Goal: Task Accomplishment & Management: Complete application form

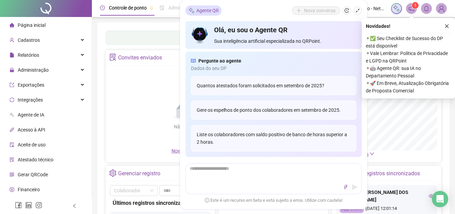
click at [145, 44] on div "Painel de controle Contabilidade" at bounding box center [274, 38] width 336 height 14
click at [148, 29] on div "Painel de controle Contabilidade Convites enviados Não há dados Não há dados No…" at bounding box center [273, 160] width 352 height 276
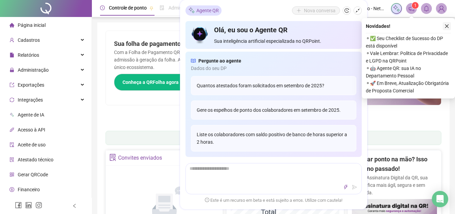
click at [445, 23] on button "button" at bounding box center [447, 26] width 8 height 8
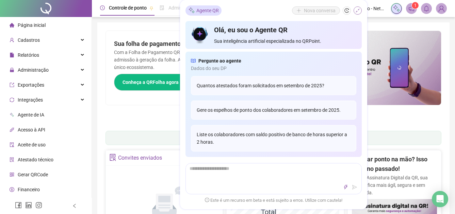
click at [359, 12] on icon "shrink" at bounding box center [357, 10] width 5 height 5
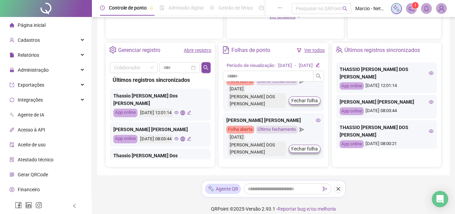
scroll to position [68, 0]
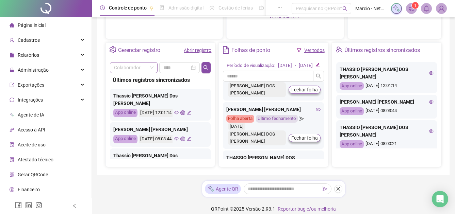
click at [126, 66] on input "search" at bounding box center [130, 68] width 33 height 10
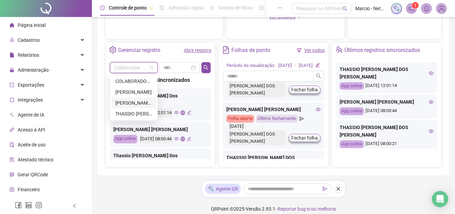
click at [137, 100] on div "[PERSON_NAME] [PERSON_NAME]" at bounding box center [133, 102] width 37 height 7
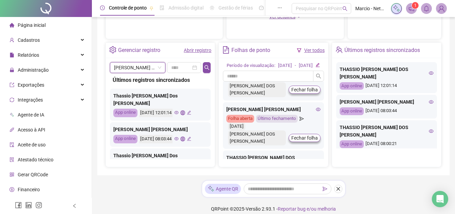
click at [198, 48] on link "Abrir registro" at bounding box center [198, 50] width 28 height 5
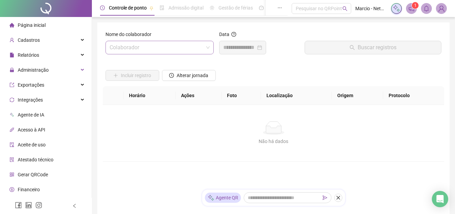
click at [153, 47] on input "search" at bounding box center [157, 47] width 94 height 13
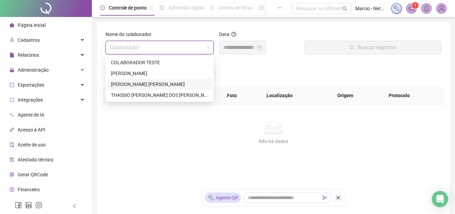
click at [155, 81] on div "[PERSON_NAME] [PERSON_NAME]" at bounding box center [159, 84] width 97 height 7
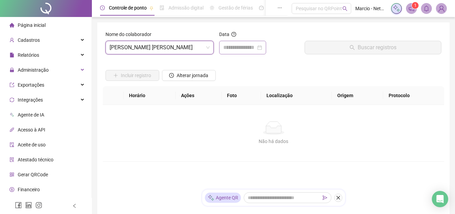
click at [262, 48] on div at bounding box center [242, 48] width 39 height 8
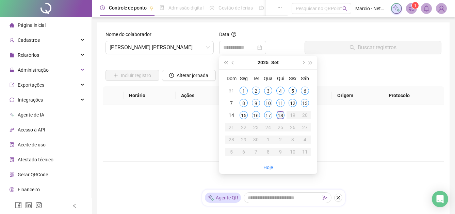
click at [281, 113] on div "18" at bounding box center [280, 115] width 8 height 8
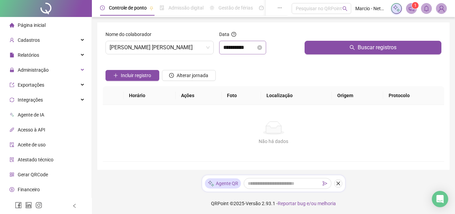
click at [266, 42] on div "**********" at bounding box center [242, 48] width 47 height 14
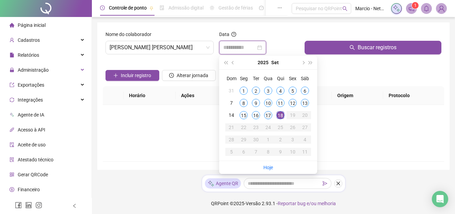
type input "**********"
click at [271, 111] on td "17" at bounding box center [268, 115] width 12 height 12
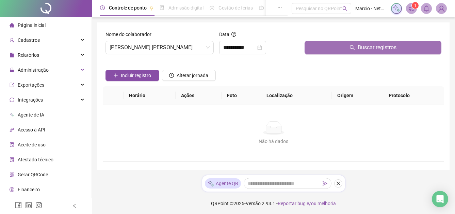
click at [314, 46] on button "Buscar registros" at bounding box center [373, 48] width 137 height 14
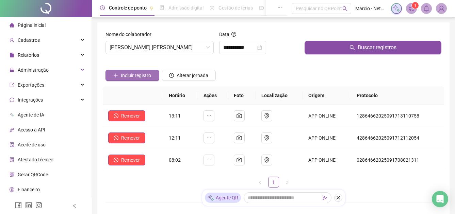
click at [148, 76] on span "Incluir registro" at bounding box center [136, 75] width 30 height 7
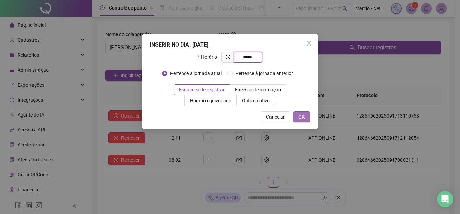
type input "*****"
click at [302, 115] on span "OK" at bounding box center [302, 116] width 6 height 7
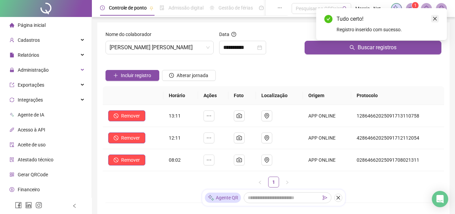
click at [436, 17] on icon "close" at bounding box center [435, 18] width 5 height 5
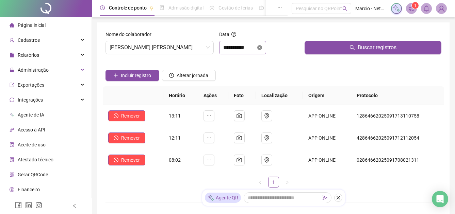
click at [262, 47] on icon "close-circle" at bounding box center [259, 47] width 5 height 5
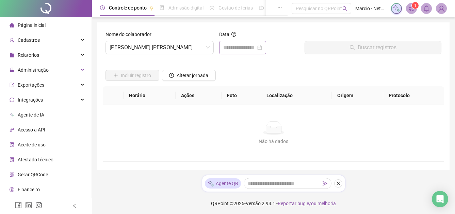
click at [262, 47] on div at bounding box center [242, 48] width 39 height 8
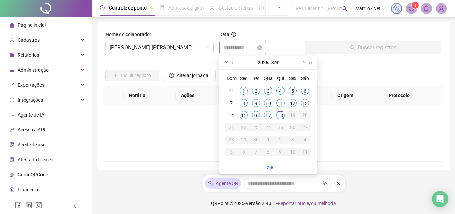
click at [257, 115] on div "16" at bounding box center [256, 115] width 8 height 8
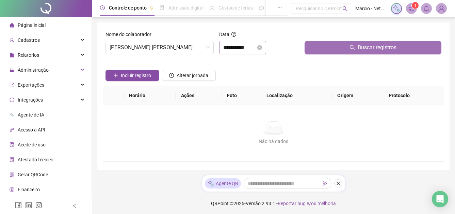
click at [321, 51] on button "Buscar registros" at bounding box center [373, 48] width 137 height 14
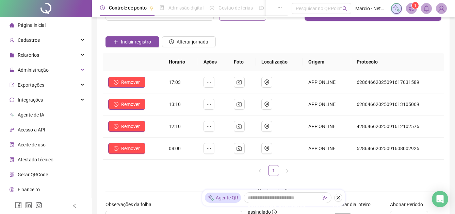
scroll to position [34, 0]
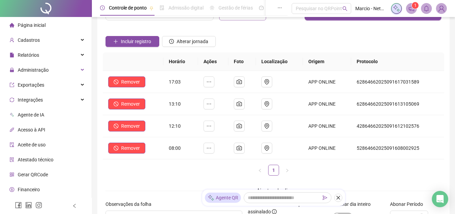
click at [268, 34] on div "Incluir registro Alterar jornada" at bounding box center [273, 39] width 339 height 27
click at [247, 37] on div "Incluir registro Alterar jornada" at bounding box center [273, 39] width 339 height 27
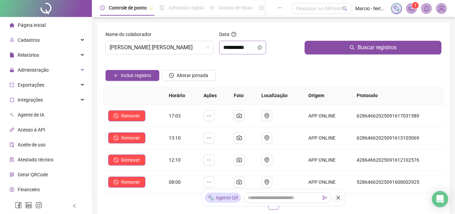
click at [266, 47] on div "**********" at bounding box center [242, 48] width 47 height 14
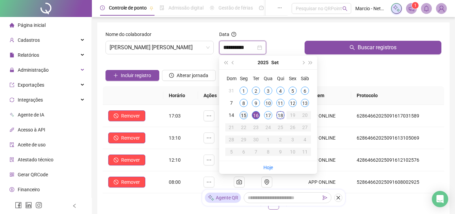
type input "**********"
click at [245, 114] on div "15" at bounding box center [244, 115] width 8 height 8
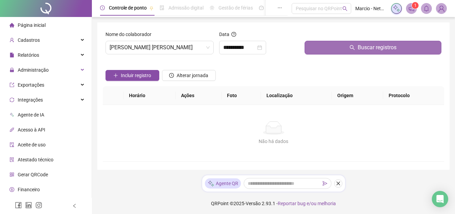
click at [341, 48] on button "Buscar registros" at bounding box center [373, 48] width 137 height 14
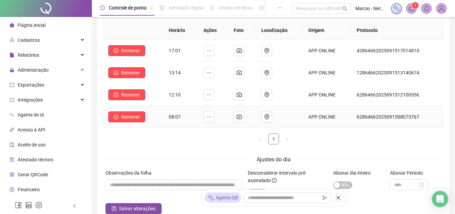
scroll to position [68, 0]
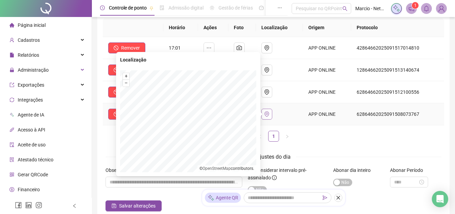
click at [268, 114] on icon "environment" at bounding box center [267, 114] width 4 height 5
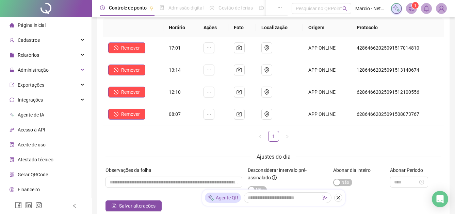
click at [303, 134] on ul "1" at bounding box center [273, 136] width 341 height 11
click at [240, 115] on icon "camera" at bounding box center [239, 114] width 5 height 4
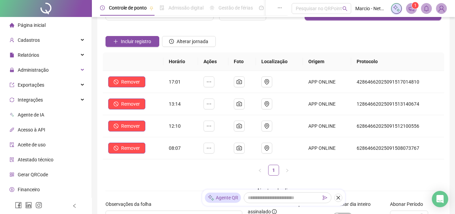
scroll to position [0, 0]
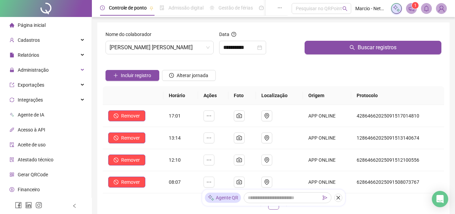
click at [262, 49] on icon "close-circle" at bounding box center [259, 47] width 5 height 5
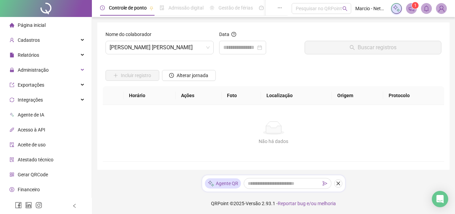
click at [262, 50] on div at bounding box center [242, 48] width 39 height 8
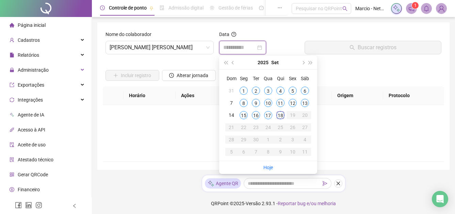
type input "**********"
click at [295, 100] on div "12" at bounding box center [293, 103] width 8 height 8
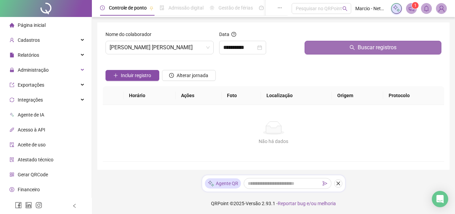
click at [323, 48] on button "Buscar registros" at bounding box center [373, 48] width 137 height 14
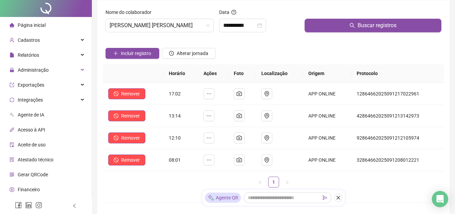
scroll to position [34, 0]
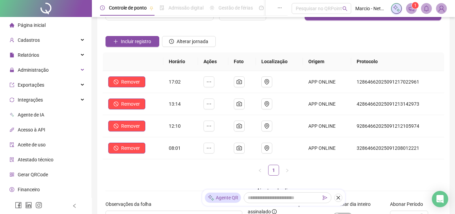
click at [271, 38] on div "Incluir registro Alterar jornada" at bounding box center [273, 39] width 339 height 27
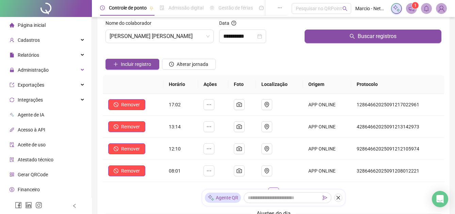
scroll to position [0, 0]
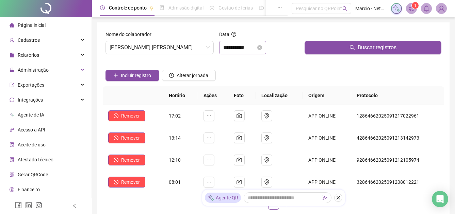
click at [262, 50] on div "**********" at bounding box center [242, 48] width 39 height 8
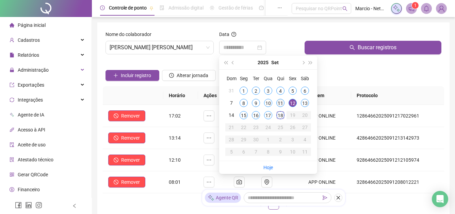
click at [281, 109] on td "11" at bounding box center [280, 103] width 12 height 12
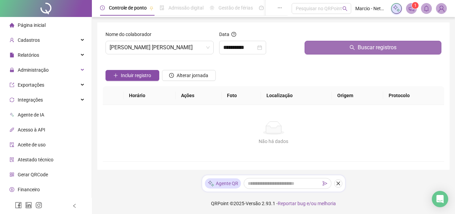
click at [335, 44] on button "Buscar registros" at bounding box center [373, 48] width 137 height 14
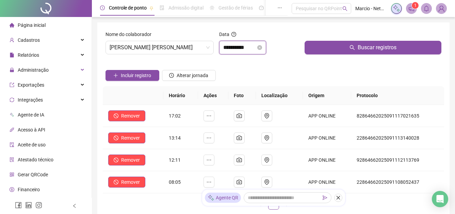
click at [256, 46] on input "**********" at bounding box center [239, 48] width 33 height 8
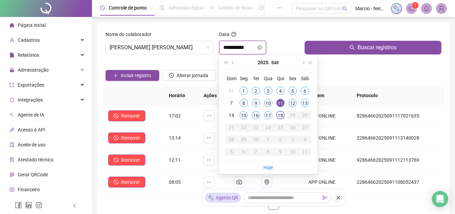
click at [266, 49] on div "**********" at bounding box center [242, 48] width 47 height 14
type input "**********"
click at [247, 93] on div "1" at bounding box center [244, 91] width 8 height 8
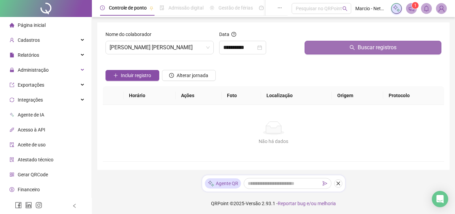
click at [325, 49] on button "Buscar registros" at bounding box center [373, 48] width 137 height 14
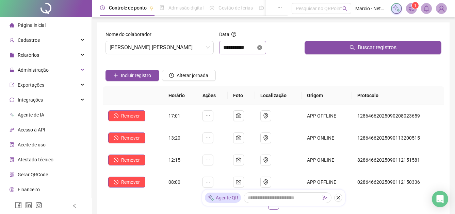
click at [262, 47] on icon "close-circle" at bounding box center [259, 47] width 5 height 5
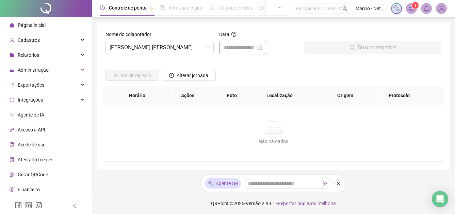
click at [262, 47] on div at bounding box center [242, 48] width 39 height 8
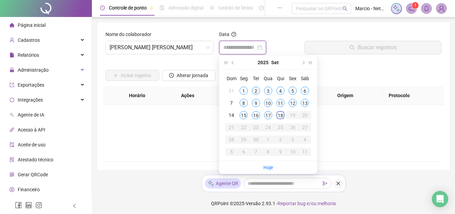
type input "**********"
click at [258, 92] on div "2" at bounding box center [256, 91] width 8 height 8
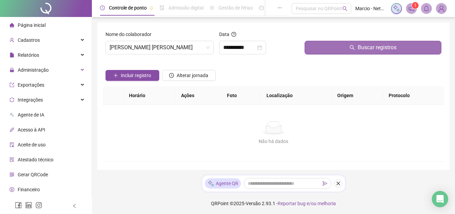
click at [341, 49] on button "Buscar registros" at bounding box center [373, 48] width 137 height 14
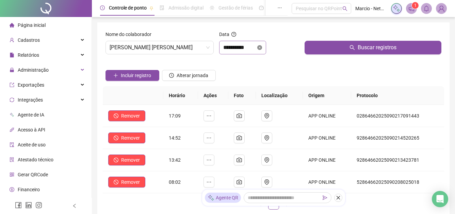
click at [262, 48] on icon "close-circle" at bounding box center [259, 47] width 5 height 5
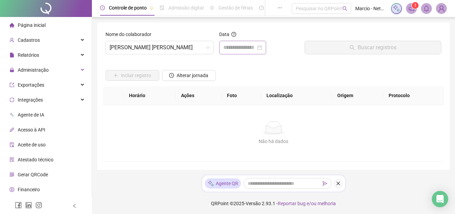
click at [262, 48] on div at bounding box center [242, 48] width 39 height 8
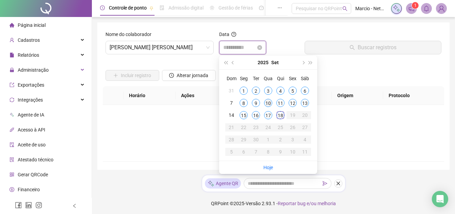
type input "**********"
click at [267, 102] on div "10" at bounding box center [268, 103] width 8 height 8
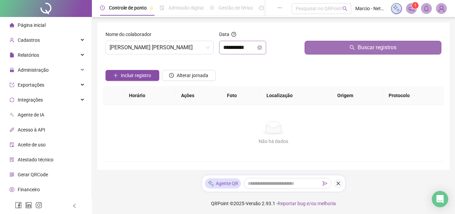
click at [337, 46] on button "Buscar registros" at bounding box center [373, 48] width 137 height 14
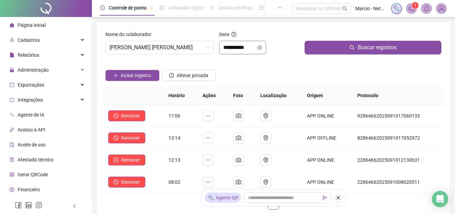
click at [266, 47] on div "**********" at bounding box center [242, 48] width 47 height 14
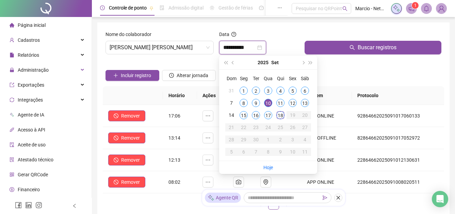
click at [262, 47] on icon "close-circle" at bounding box center [259, 47] width 5 height 5
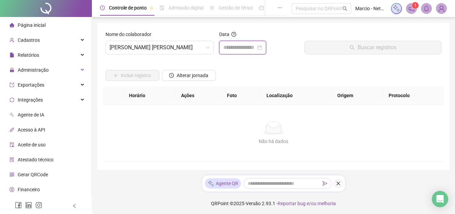
click at [262, 47] on div at bounding box center [242, 48] width 39 height 8
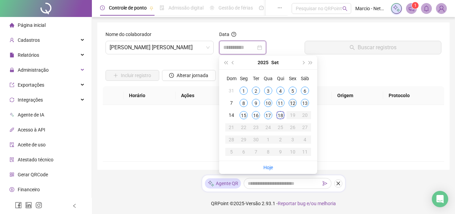
type input "**********"
click at [292, 101] on div "12" at bounding box center [293, 103] width 8 height 8
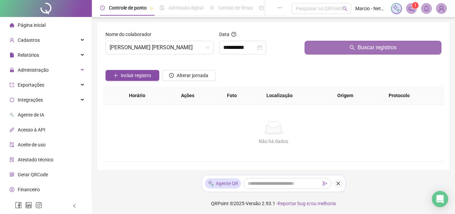
click at [344, 47] on button "Buscar registros" at bounding box center [373, 48] width 137 height 14
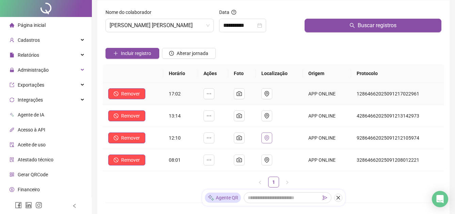
scroll to position [34, 0]
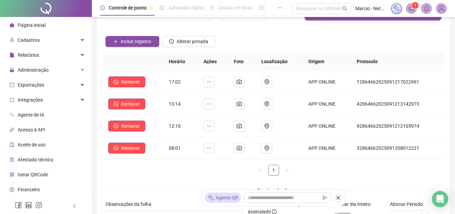
click at [283, 42] on div "Incluir registro Alterar jornada" at bounding box center [273, 39] width 339 height 27
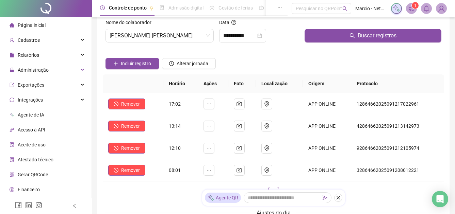
scroll to position [0, 0]
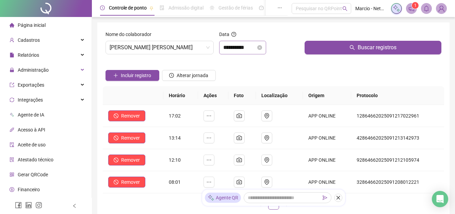
click at [262, 47] on div "**********" at bounding box center [242, 48] width 39 height 8
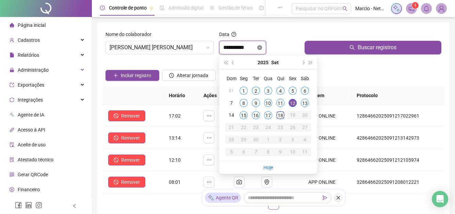
click at [262, 47] on icon "close-circle" at bounding box center [259, 47] width 5 height 5
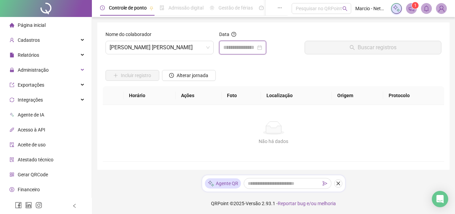
click at [262, 47] on div at bounding box center [242, 48] width 39 height 8
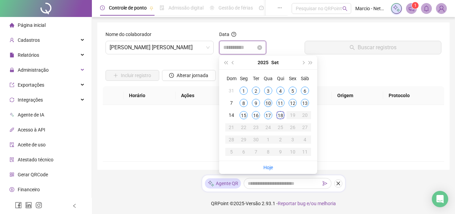
type input "**********"
click at [268, 100] on div "10" at bounding box center [268, 103] width 8 height 8
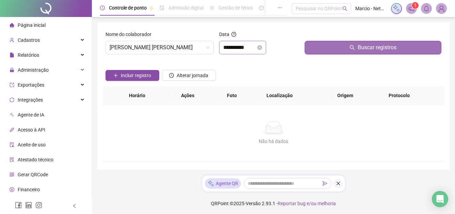
click at [326, 50] on button "Buscar registros" at bounding box center [373, 48] width 137 height 14
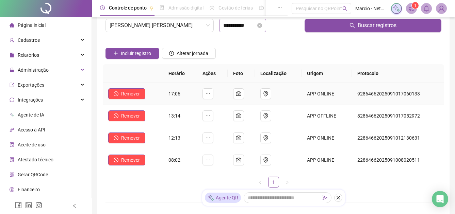
scroll to position [34, 0]
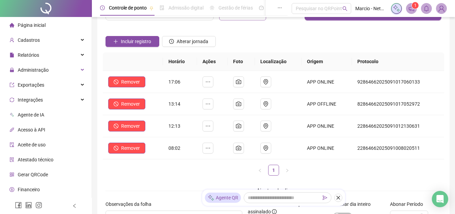
click at [277, 48] on div "Incluir registro Alterar jornada" at bounding box center [273, 39] width 339 height 27
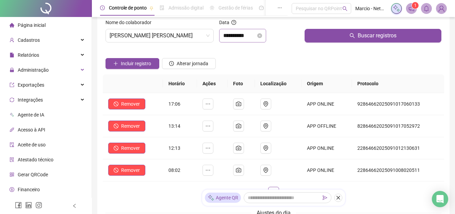
scroll to position [0, 0]
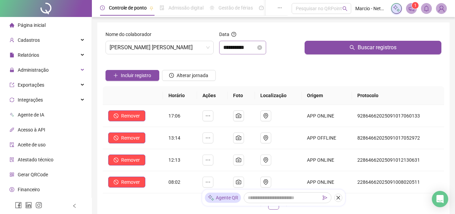
click at [59, 28] on li "Página inicial" at bounding box center [45, 25] width 89 height 14
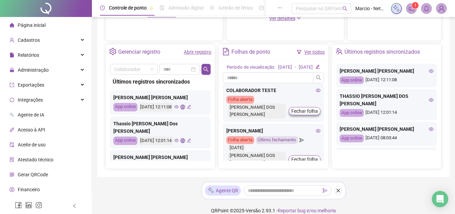
scroll to position [34, 0]
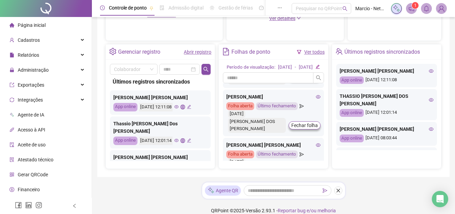
click at [316, 99] on icon "eye" at bounding box center [318, 97] width 5 height 5
